Goal: Navigation & Orientation: Find specific page/section

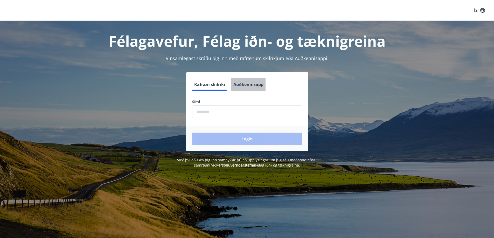
click at [258, 84] on button "Auðkennisapp" at bounding box center [248, 84] width 34 height 12
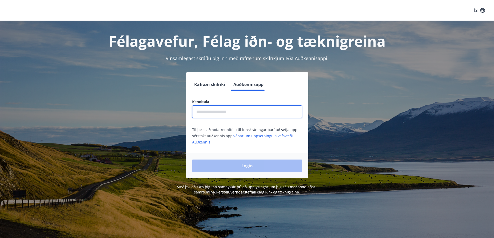
click at [261, 111] on input "text" at bounding box center [247, 112] width 110 height 13
type input "**********"
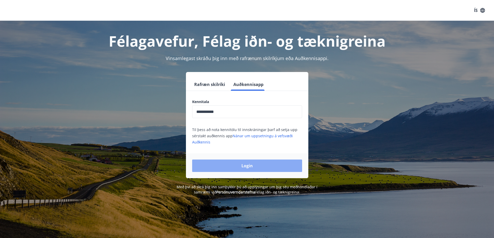
click at [254, 163] on button "Login" at bounding box center [247, 166] width 110 height 12
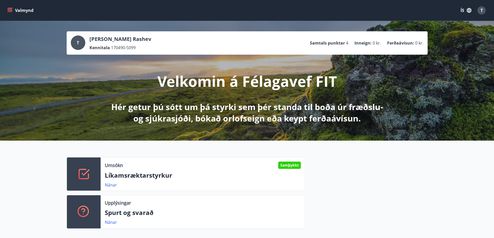
click at [471, 8] on icon "button" at bounding box center [469, 11] width 6 height 6
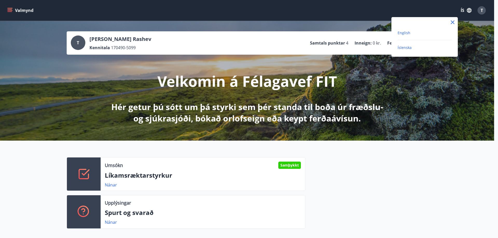
click at [406, 33] on span "English" at bounding box center [404, 32] width 13 height 5
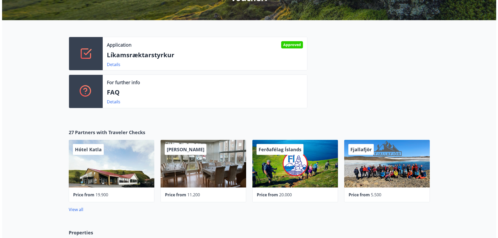
scroll to position [141, 0]
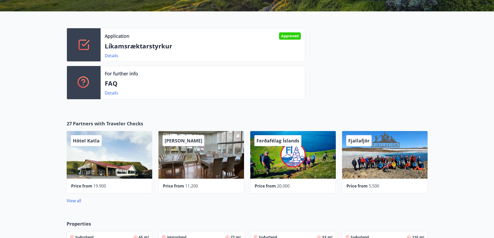
click at [224, 161] on div "Alba gistiheimili" at bounding box center [201, 155] width 86 height 48
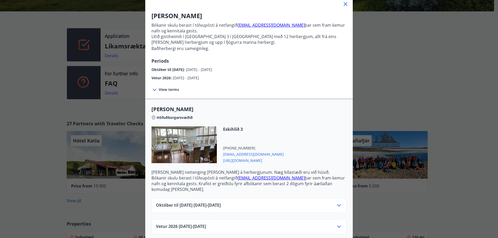
scroll to position [35, 0]
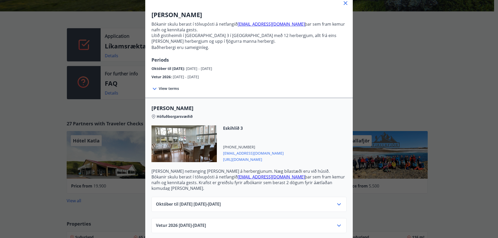
click at [344, 4] on icon at bounding box center [345, 3] width 6 height 6
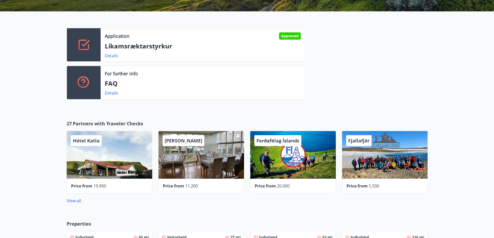
click at [284, 169] on div "Ferðafélag Íslands" at bounding box center [293, 155] width 86 height 48
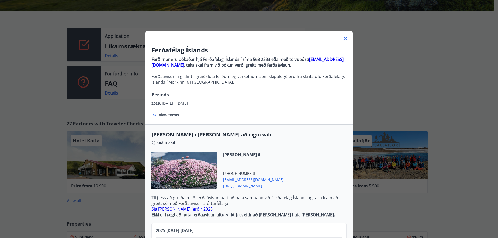
click at [374, 45] on div "Ferðafélag Íslands Ferðirnar eru bókaðar hjá Ferðafélagi Íslands í síma 568 253…" at bounding box center [249, 119] width 498 height 238
